Goal: Task Accomplishment & Management: Use online tool/utility

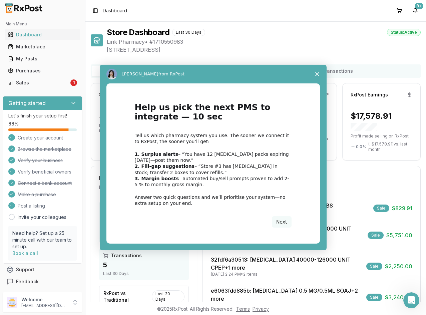
click at [32, 86] on div "Intercom messenger" at bounding box center [213, 157] width 426 height 315
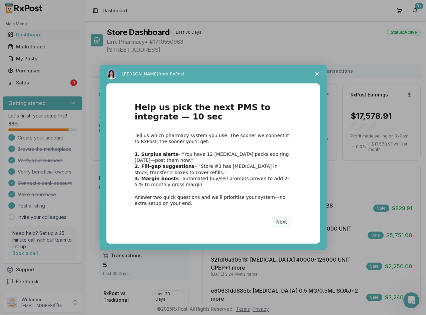
click at [314, 74] on span "Close survey" at bounding box center [317, 74] width 19 height 19
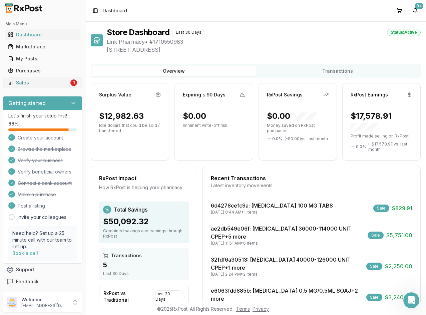
click at [54, 84] on div "Sales" at bounding box center [38, 82] width 61 height 7
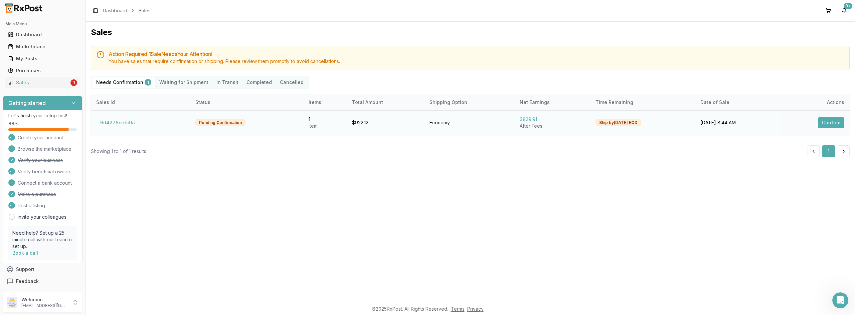
click at [426, 125] on button "Confirm" at bounding box center [830, 122] width 26 height 11
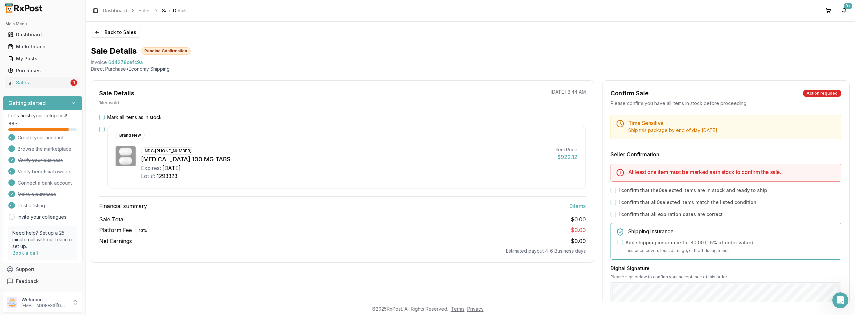
click at [104, 118] on button "Mark all items as in stock" at bounding box center [101, 117] width 5 height 5
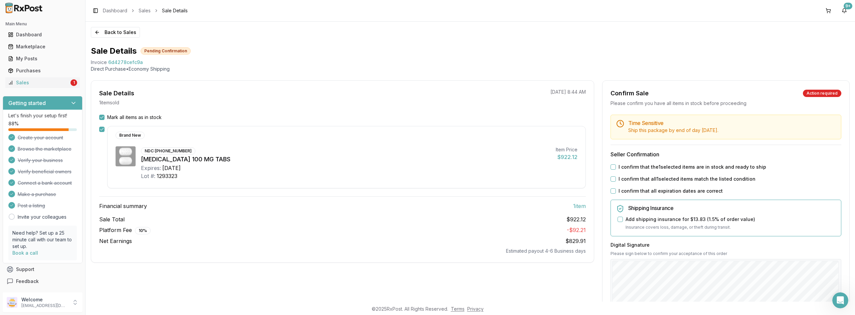
click at [426, 167] on button "I confirm that the 1 selected items are in stock and ready to ship" at bounding box center [612, 167] width 5 height 5
click at [426, 183] on div "Time Sensitive Ship this package by end of day Saturday, August 30th . Seller C…" at bounding box center [725, 250] width 247 height 270
click at [426, 179] on button "I confirm that all 1 selected items match the listed condition" at bounding box center [612, 179] width 5 height 5
click at [426, 192] on button "I confirm that all expiration dates are correct" at bounding box center [612, 191] width 5 height 5
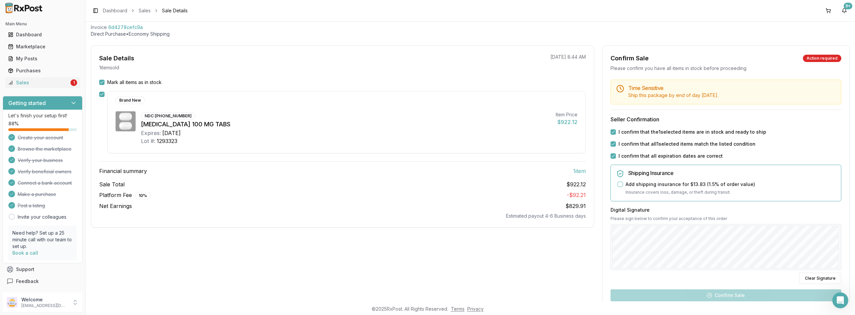
scroll to position [102, 0]
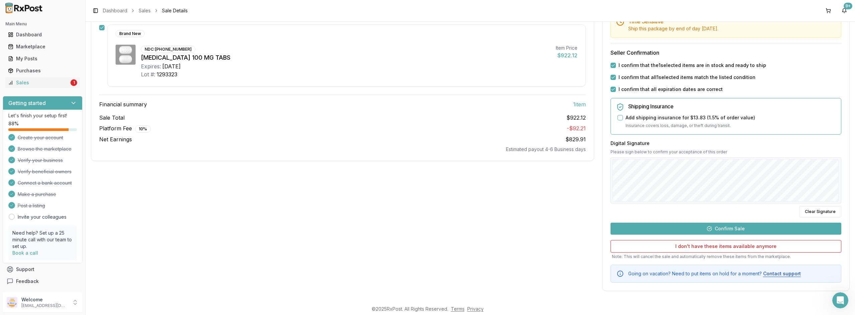
click at [426, 229] on button "Confirm Sale" at bounding box center [725, 229] width 231 height 12
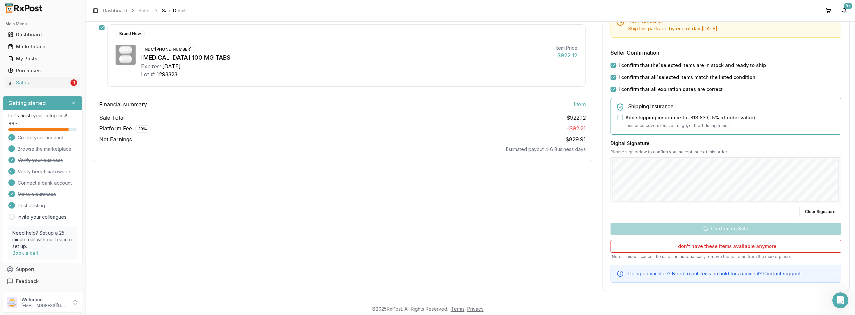
scroll to position [0, 0]
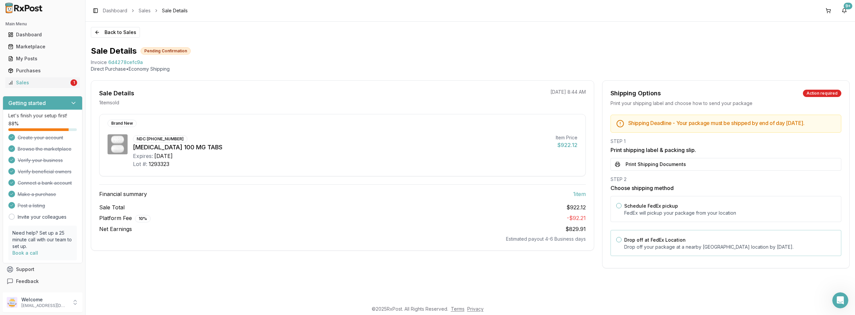
click at [426, 243] on button "Drop off at FedEx Location" at bounding box center [618, 239] width 5 height 5
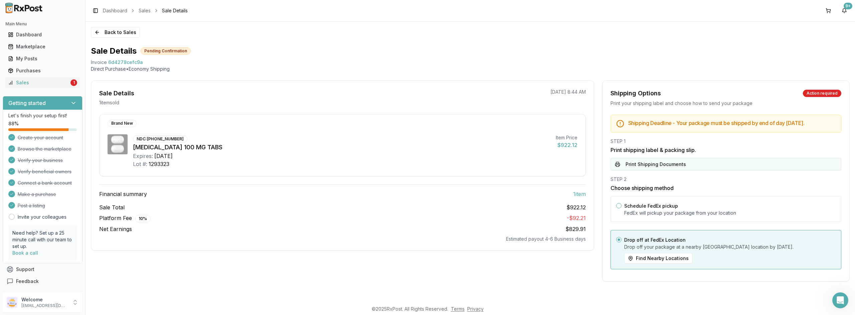
click at [426, 171] on button "Print Shipping Documents" at bounding box center [725, 164] width 231 height 13
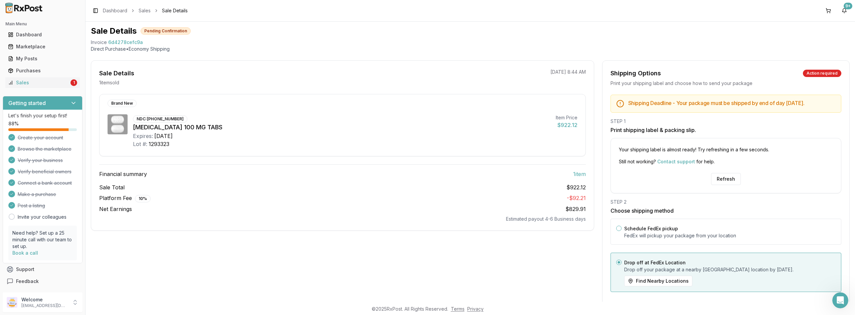
scroll to position [39, 0]
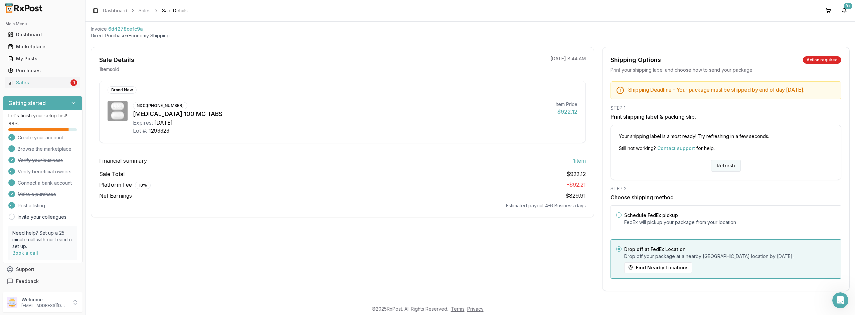
click at [426, 170] on button "Refresh" at bounding box center [726, 166] width 30 height 12
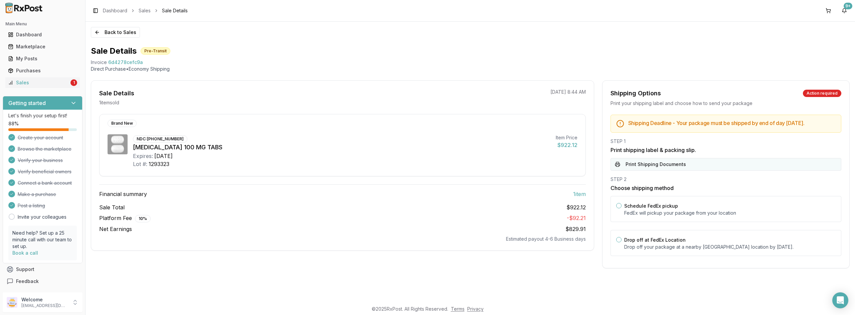
click at [676, 171] on button "Print Shipping Documents" at bounding box center [725, 164] width 231 height 13
click at [619, 243] on button "Drop off at FedEx Location" at bounding box center [618, 239] width 5 height 5
